Goal: Navigation & Orientation: Go to known website

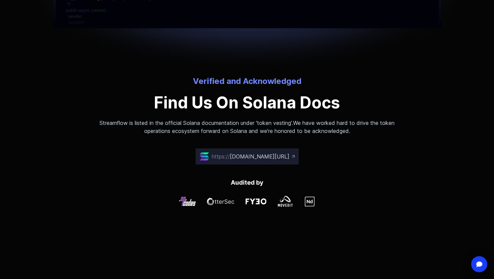
scroll to position [1844, 0]
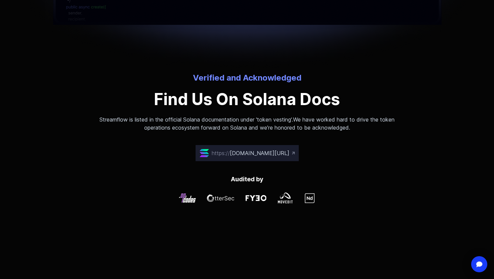
click at [230, 154] on span "[DOMAIN_NAME][URL]" at bounding box center [260, 153] width 60 height 7
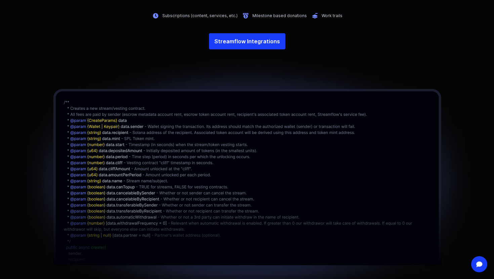
scroll to position [1591, 0]
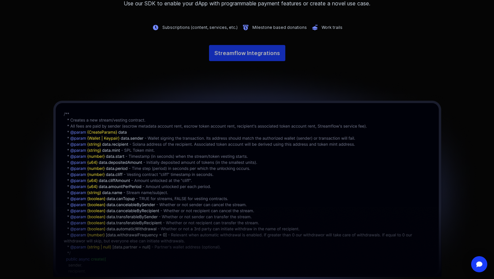
click at [245, 50] on link "Streamflow Integrations" at bounding box center [247, 53] width 76 height 16
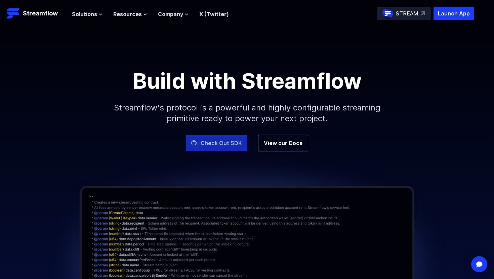
click at [235, 144] on link "Check Out SDK" at bounding box center [217, 143] width 62 height 16
click at [287, 140] on link "View our Docs" at bounding box center [283, 143] width 50 height 17
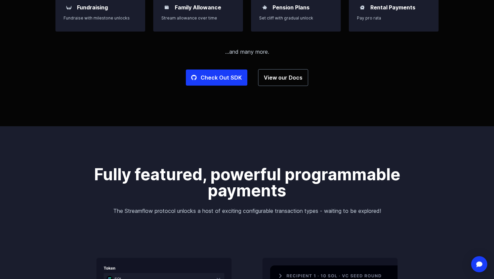
scroll to position [726, 0]
click at [212, 76] on link "Check Out SDK" at bounding box center [217, 77] width 62 height 16
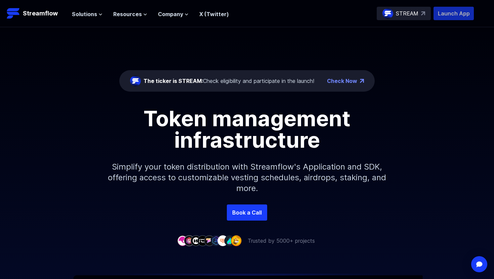
click at [442, 12] on p "Launch App" at bounding box center [454, 13] width 40 height 13
